Goal: Find specific page/section

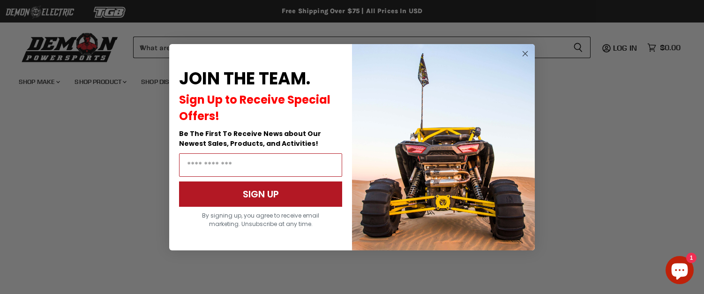
scroll to position [280, 0]
